Goal: Book appointment/travel/reservation

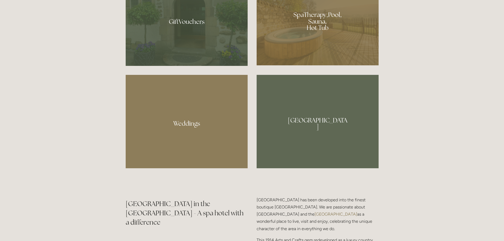
scroll to position [370, 0]
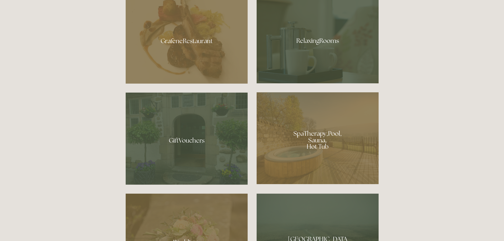
click at [303, 155] on div at bounding box center [318, 138] width 122 height 92
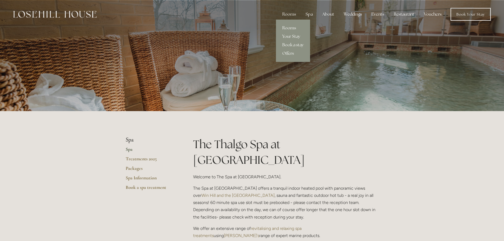
click at [290, 28] on link "Rooms" at bounding box center [293, 28] width 34 height 8
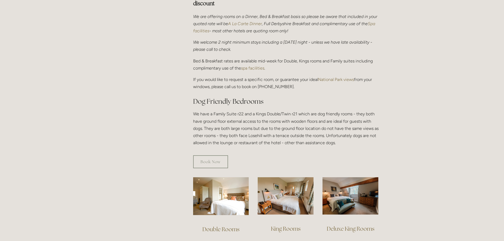
scroll to position [344, 0]
